Goal: Task Accomplishment & Management: Use online tool/utility

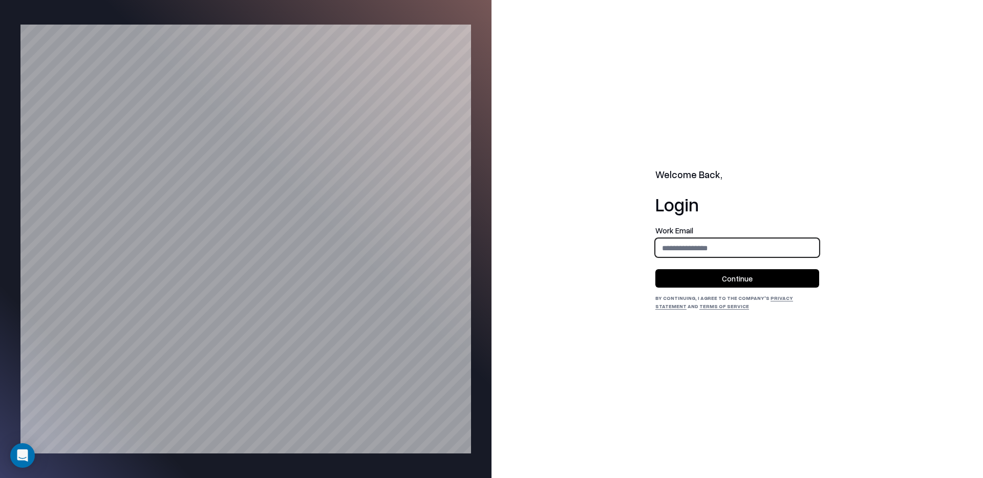
click at [709, 245] on input "email" at bounding box center [737, 248] width 163 height 19
type input "**********"
click at [730, 276] on button "Continue" at bounding box center [737, 278] width 164 height 18
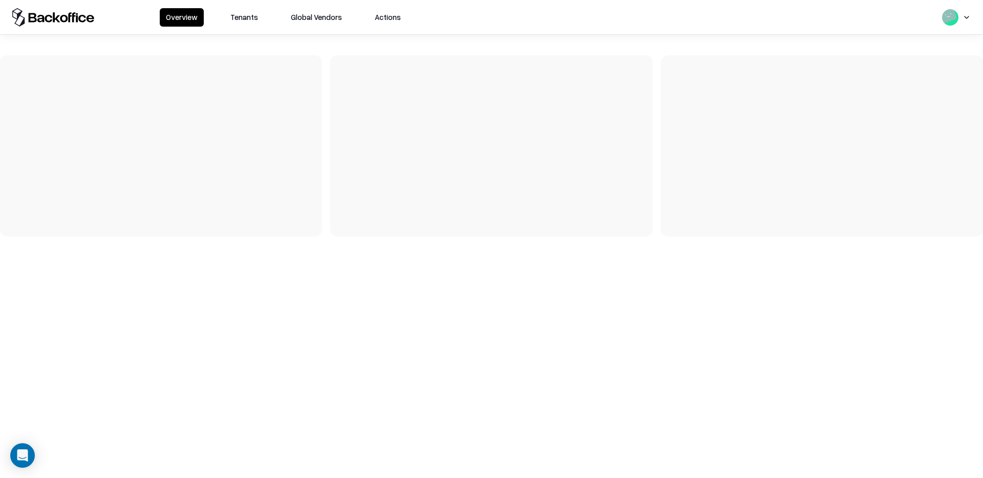
click at [249, 17] on button "Tenants" at bounding box center [244, 17] width 40 height 18
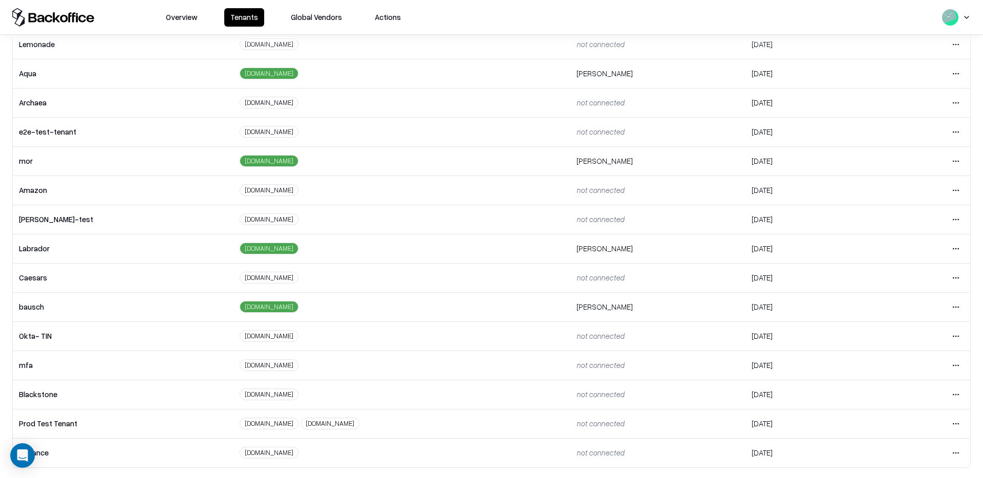
scroll to position [143, 0]
click at [952, 306] on html "Overview Tenants Global Vendors Actions Tenants Add Tenant Tenant name Domain A…" at bounding box center [491, 239] width 983 height 478
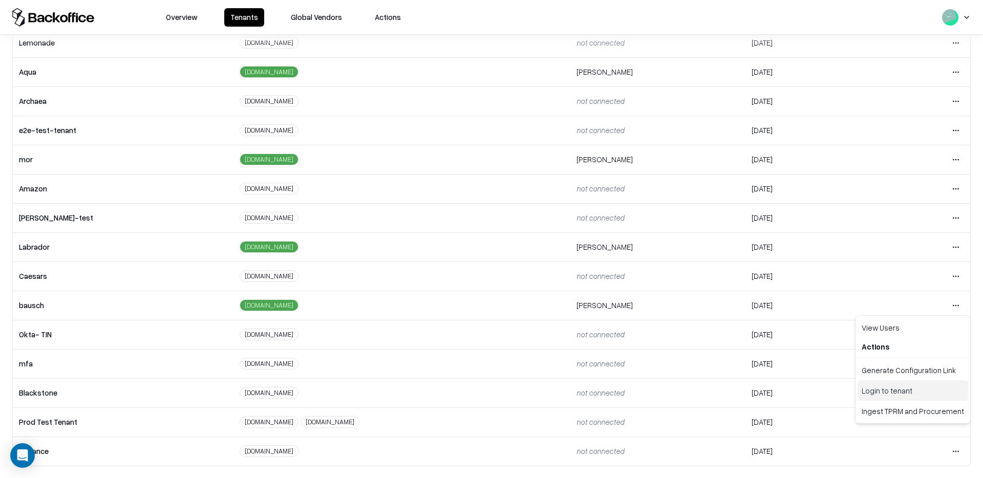
click at [885, 397] on div "Login to tenant" at bounding box center [913, 390] width 111 height 20
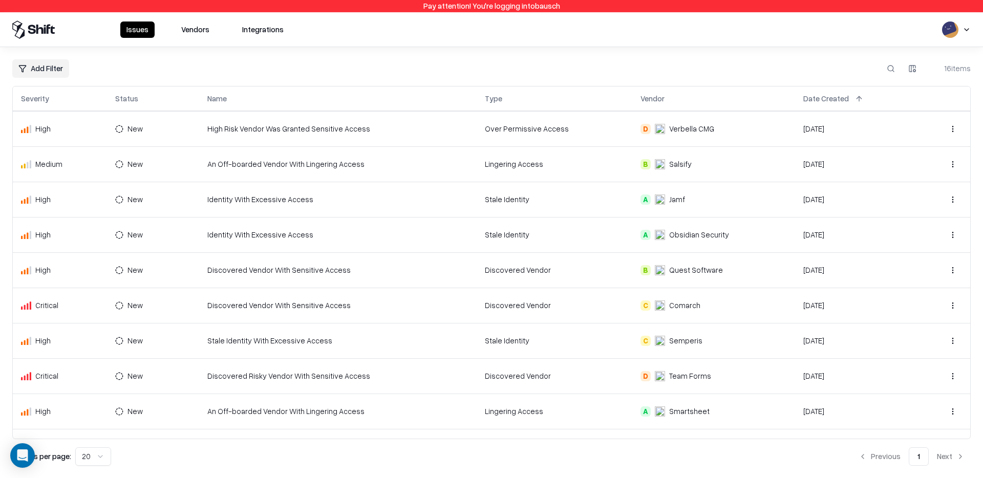
click at [894, 67] on button at bounding box center [891, 68] width 18 height 18
click at [817, 71] on input at bounding box center [813, 68] width 164 height 18
click at [366, 69] on div "Add Filter 16 items" at bounding box center [491, 68] width 958 height 18
click at [185, 31] on button "Vendors" at bounding box center [195, 30] width 40 height 16
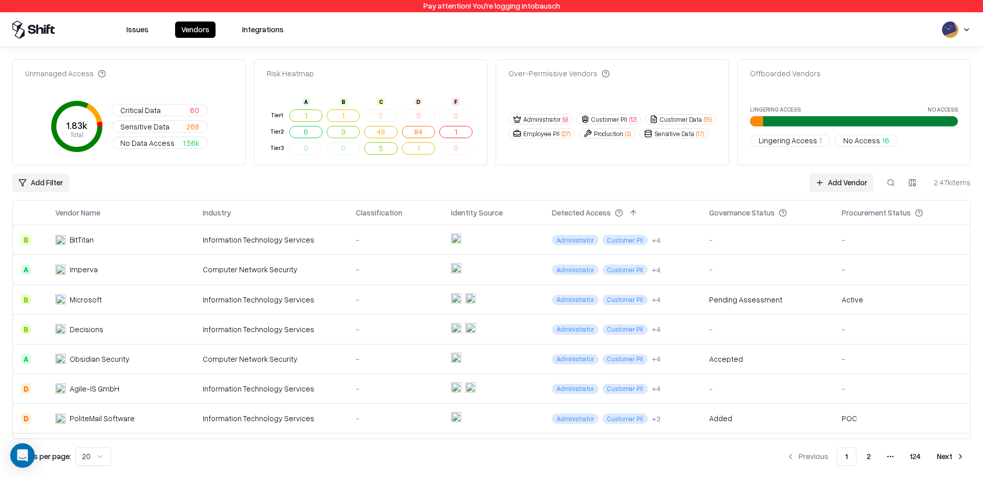
click at [840, 179] on link "Add Vendor" at bounding box center [841, 183] width 64 height 18
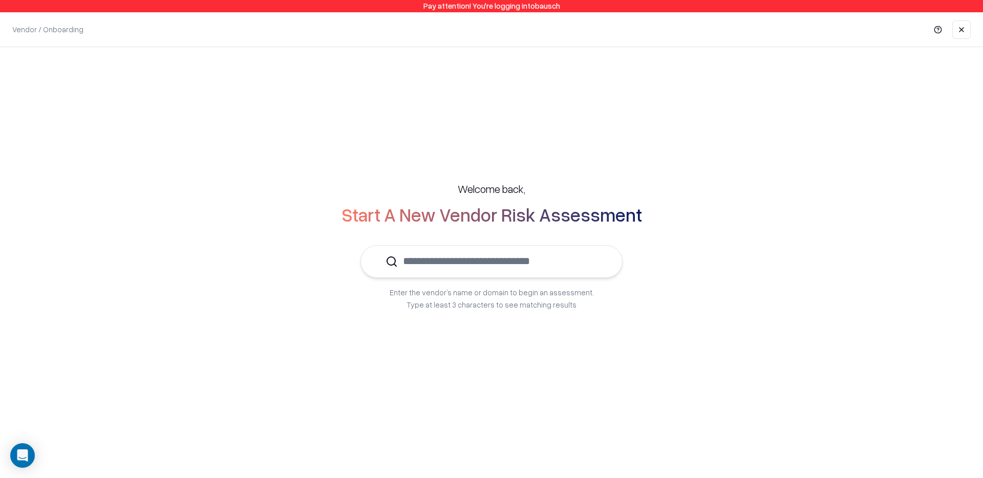
click at [537, 261] on input "text" at bounding box center [498, 261] width 200 height 31
type input "***"
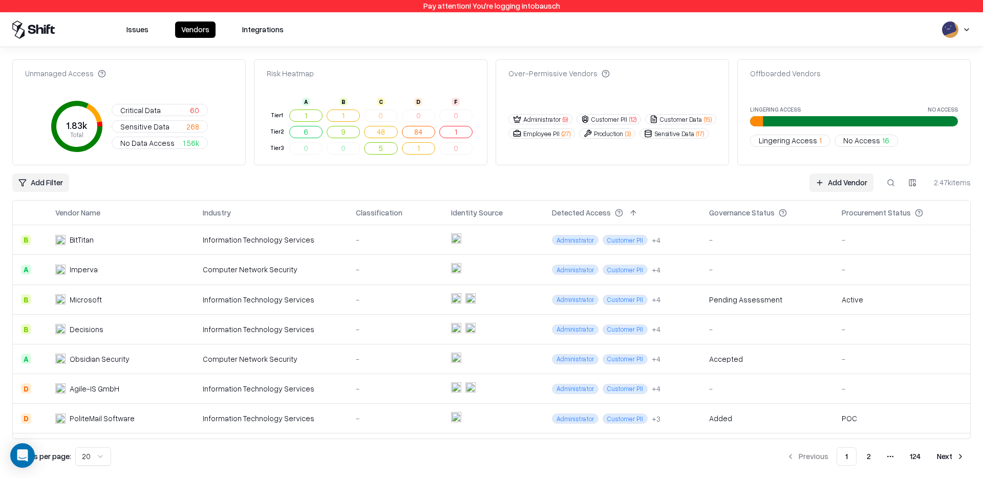
click at [301, 200] on div "Unmanaged Access 1.83k Total Critical Data 60 Sensitive Data 268 No Data Access…" at bounding box center [491, 262] width 958 height 407
click at [140, 29] on button "Issues" at bounding box center [137, 30] width 34 height 16
